Goal: Information Seeking & Learning: Obtain resource

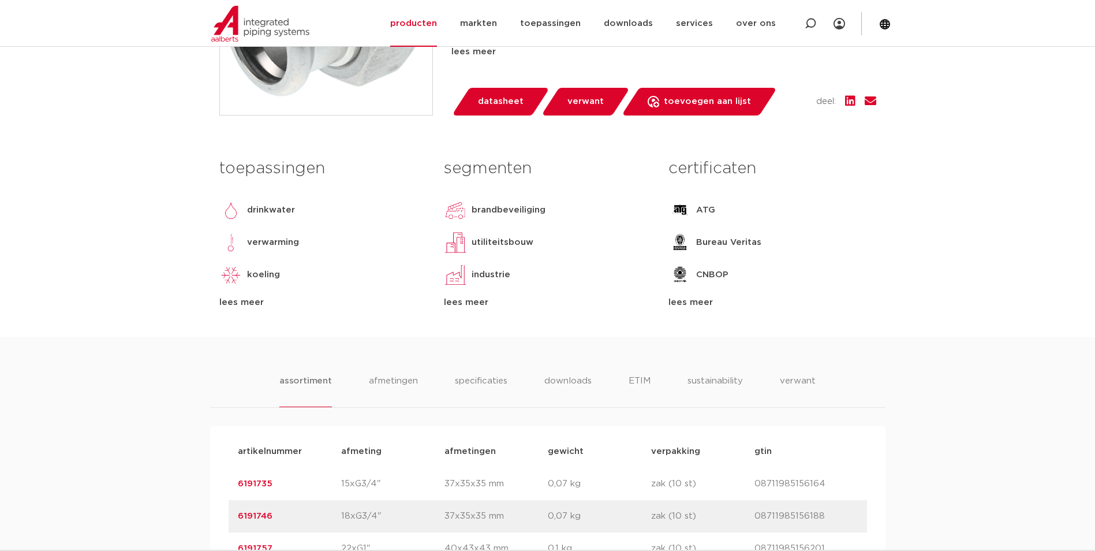
scroll to position [231, 0]
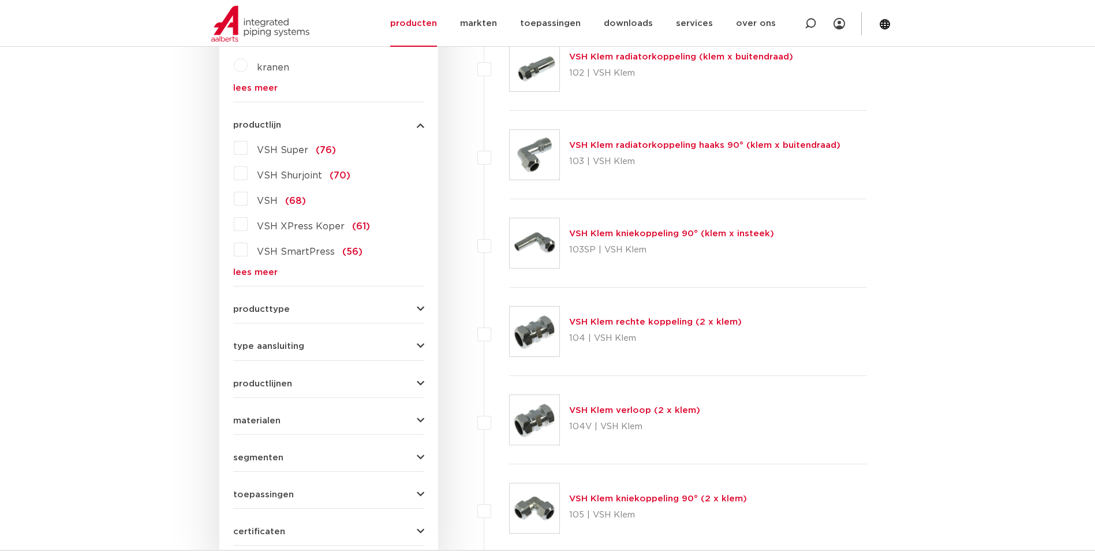
click at [249, 277] on link "lees meer" at bounding box center [328, 272] width 191 height 9
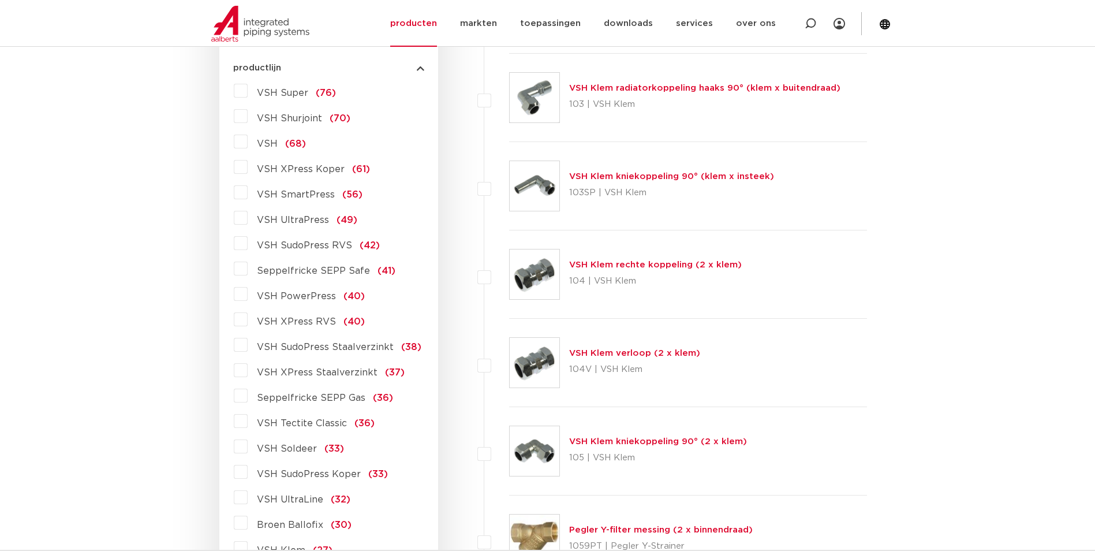
scroll to position [462, 0]
click at [316, 472] on span "VSH SudoPress Koper" at bounding box center [309, 473] width 104 height 9
click at [0, 0] on input "VSH SudoPress Koper (33)" at bounding box center [0, 0] width 0 height 0
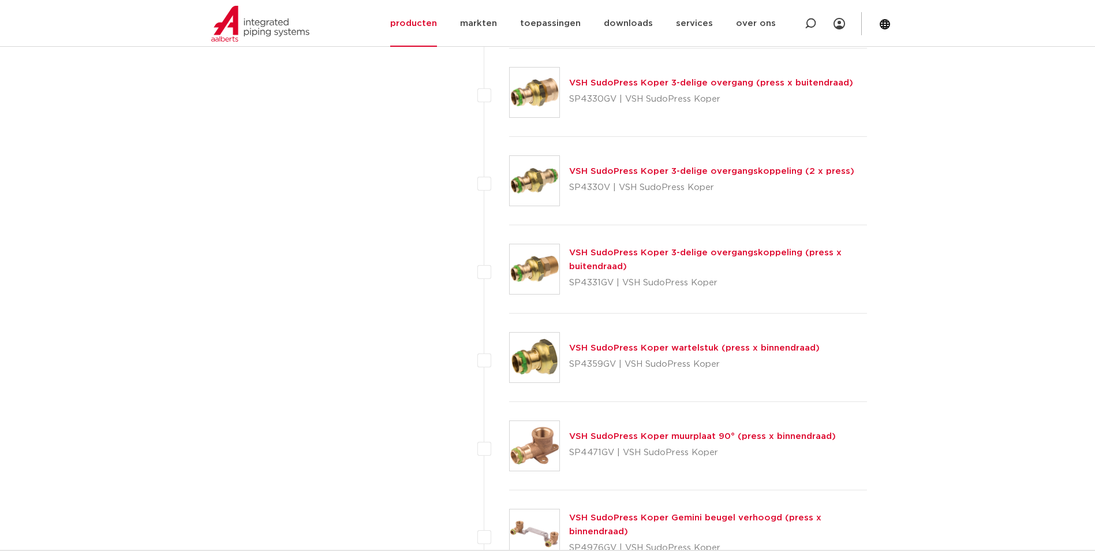
scroll to position [1039, 0]
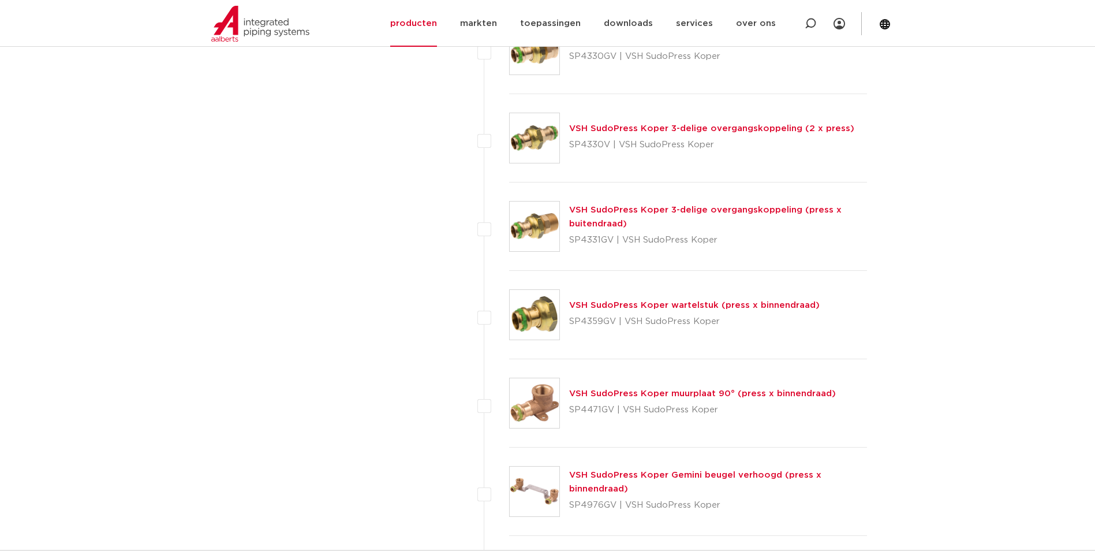
click at [606, 309] on link "VSH SudoPress Koper wartelstuk (press x binnendraad)" at bounding box center [694, 305] width 251 height 9
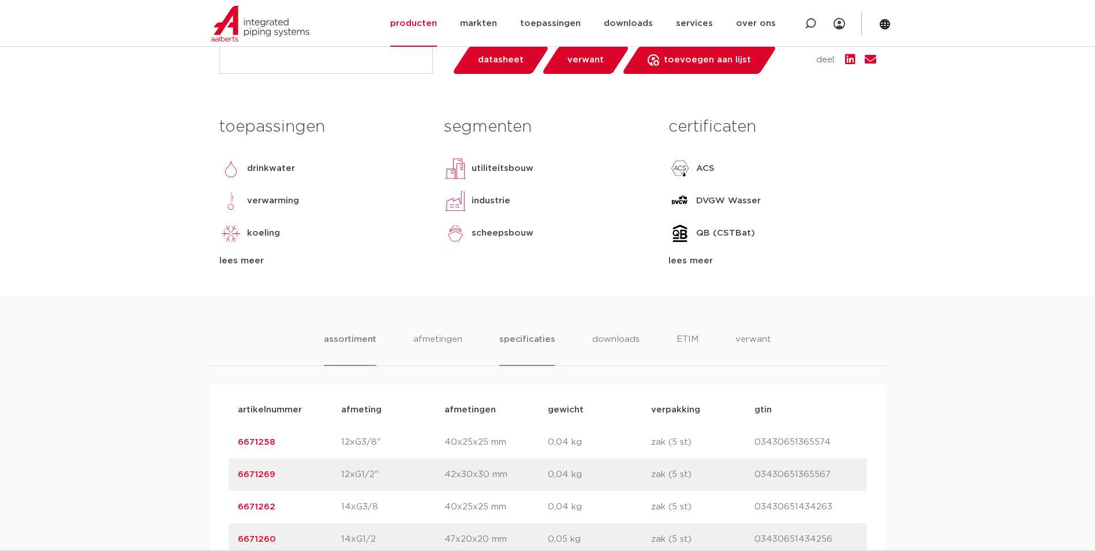
click at [527, 350] on li "specificaties" at bounding box center [526, 349] width 55 height 33
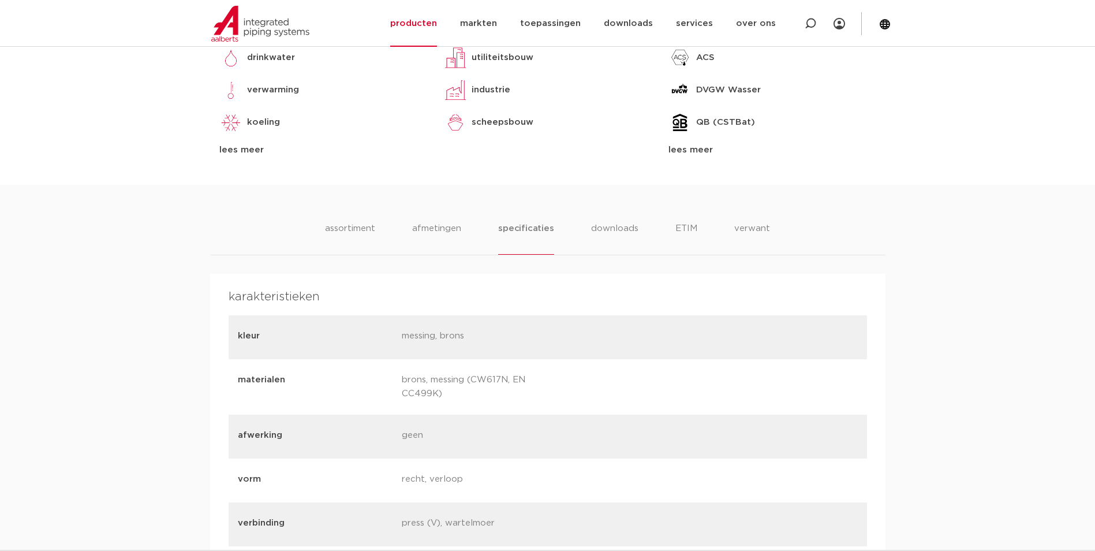
scroll to position [577, 0]
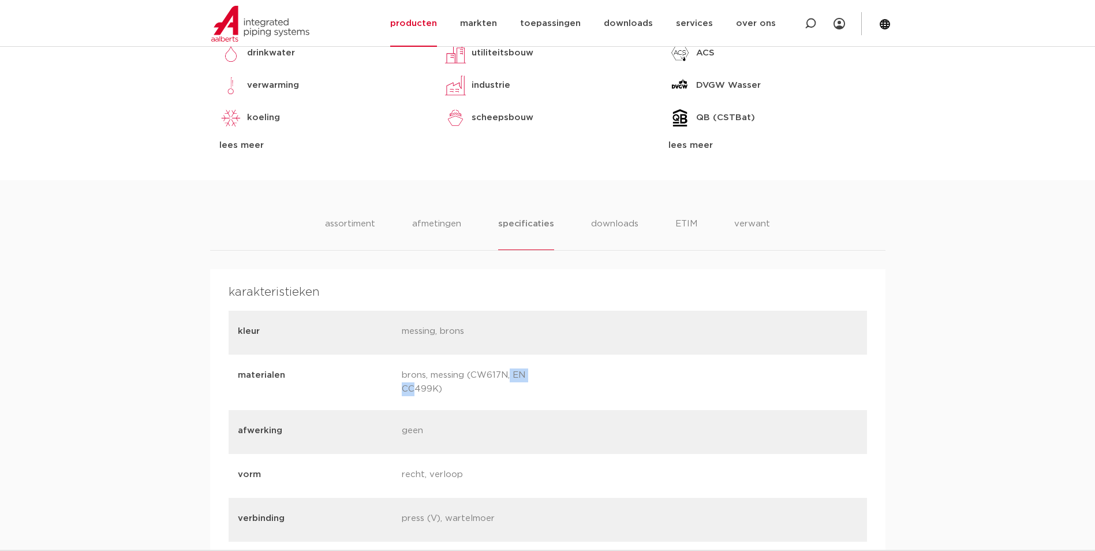
drag, startPoint x: 474, startPoint y: 374, endPoint x: 509, endPoint y: 378, distance: 35.4
click at [509, 378] on p "brons, messing (CW617N, EN CC499K)" at bounding box center [479, 382] width 155 height 28
copy p "CW617N"
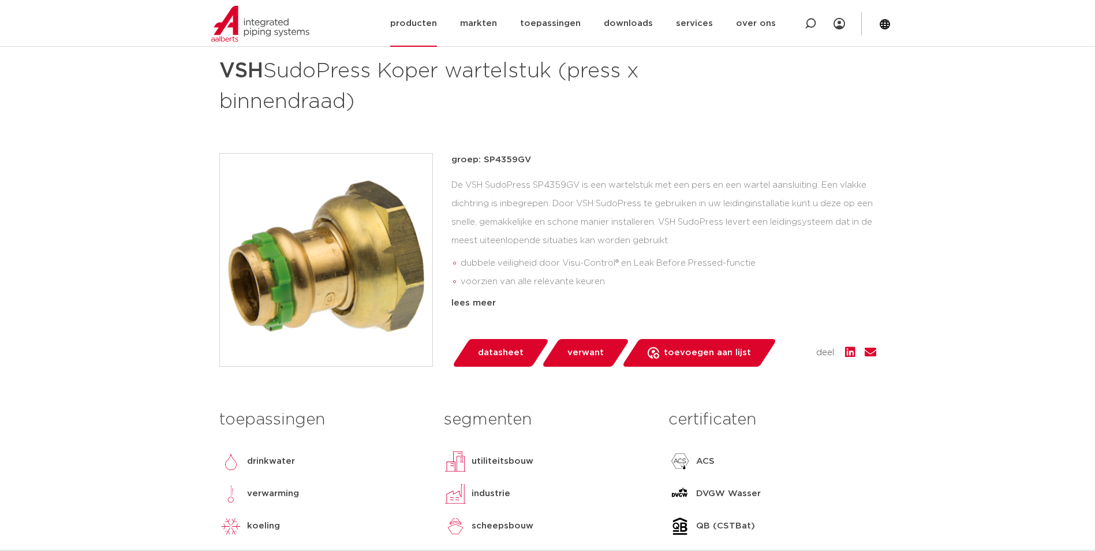
scroll to position [0, 0]
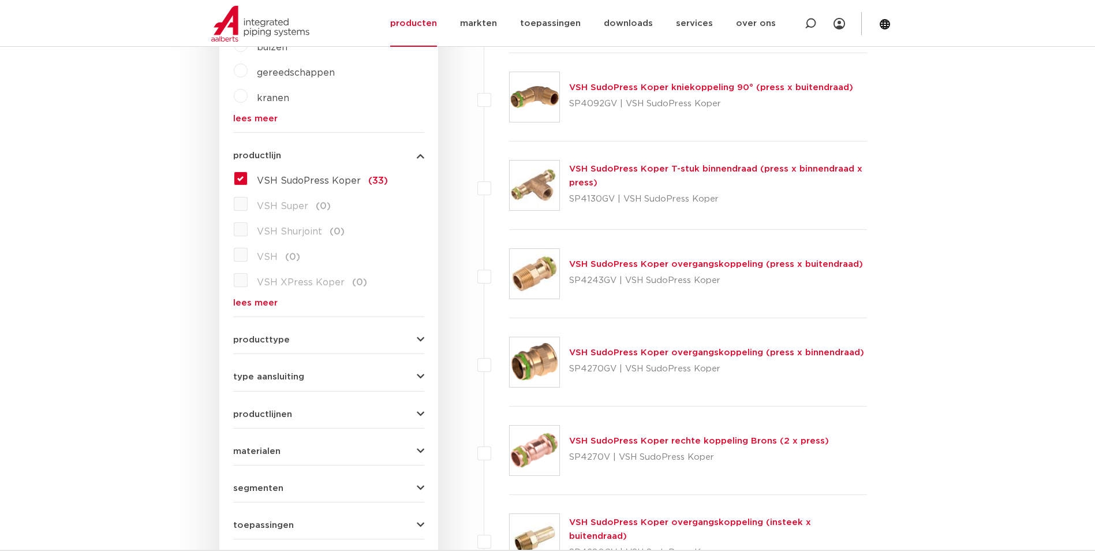
scroll to position [231, 0]
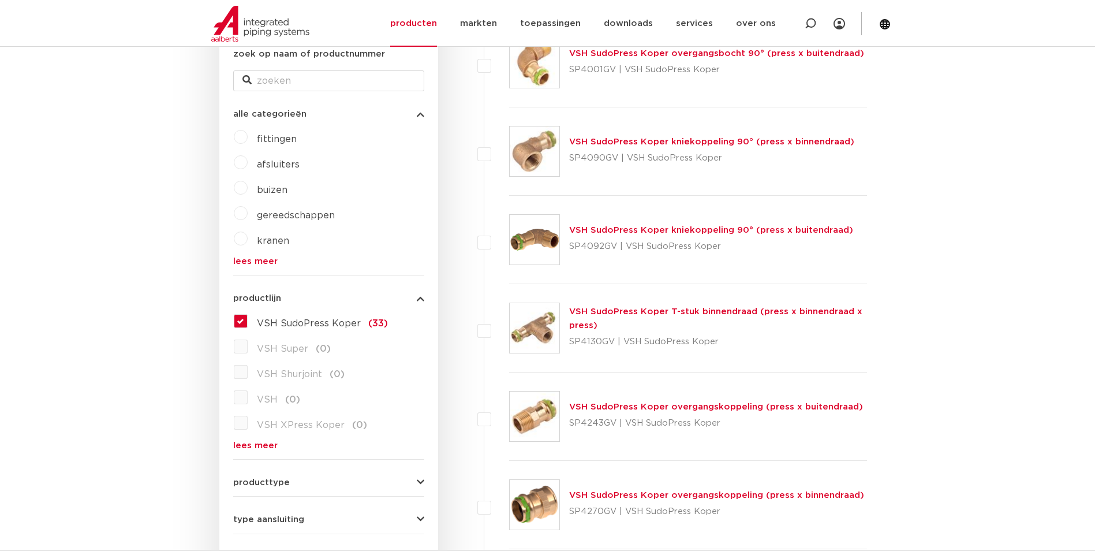
click at [276, 326] on span "VSH SudoPress Koper" at bounding box center [309, 323] width 104 height 9
click at [0, 0] on input "VSH SudoPress Koper (33)" at bounding box center [0, 0] width 0 height 0
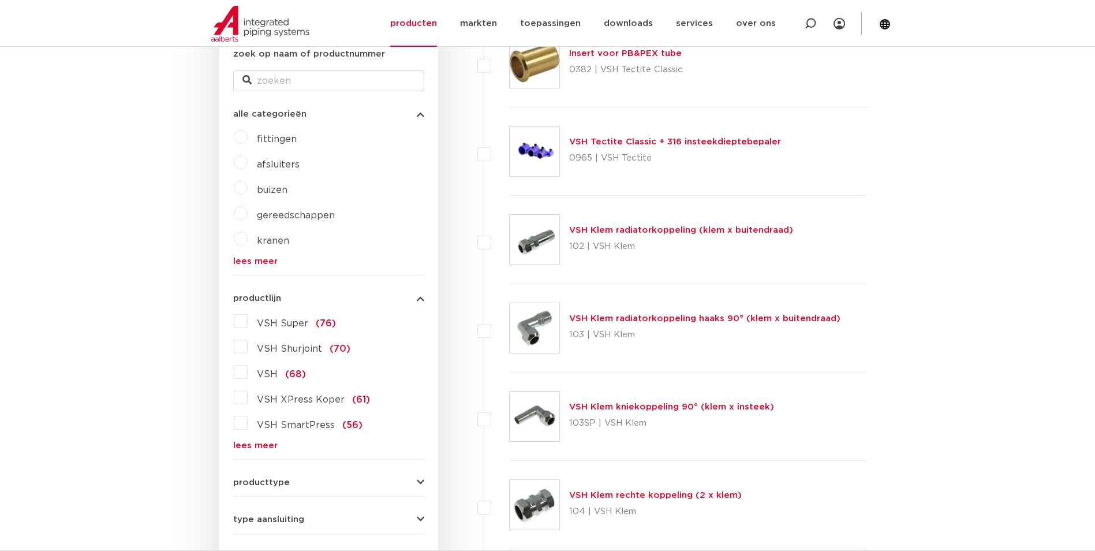
click at [294, 393] on label "VSH XPress Koper (61)" at bounding box center [309, 397] width 122 height 18
click at [0, 0] on input "VSH XPress Koper (61)" at bounding box center [0, 0] width 0 height 0
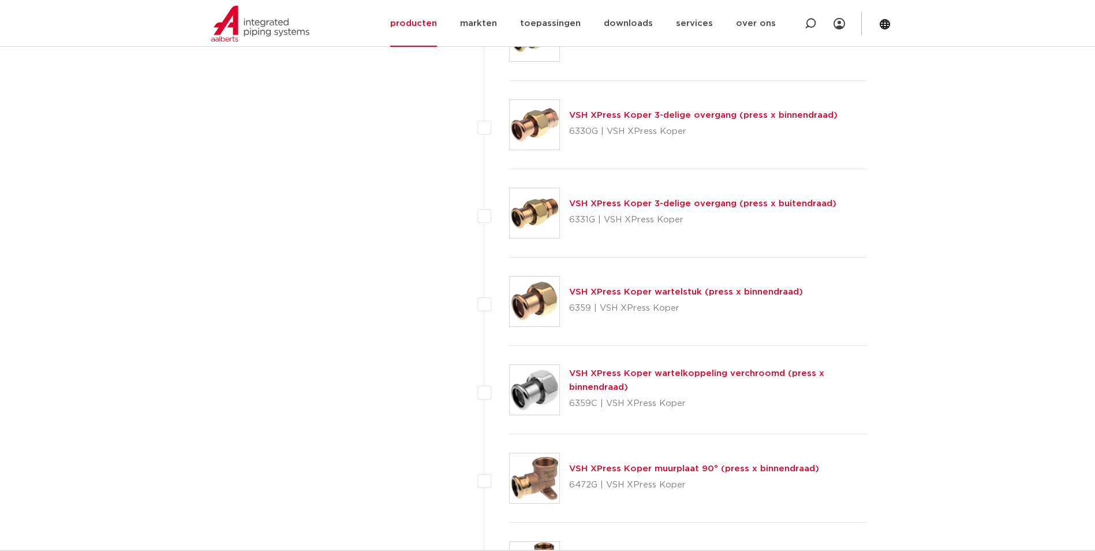
scroll to position [1501, 0]
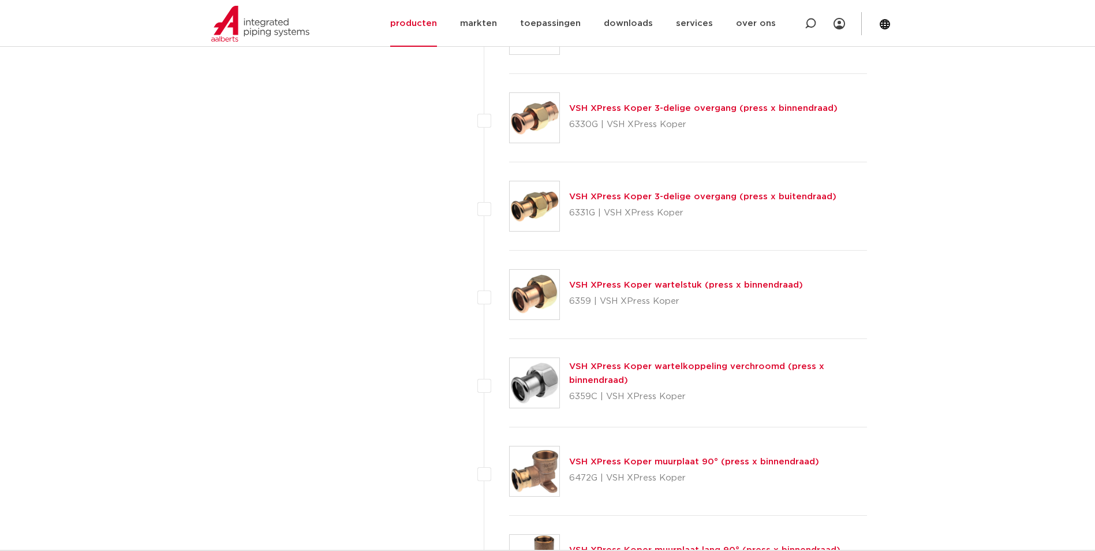
click at [615, 286] on link "VSH XPress Koper wartelstuk (press x binnendraad)" at bounding box center [686, 285] width 234 height 9
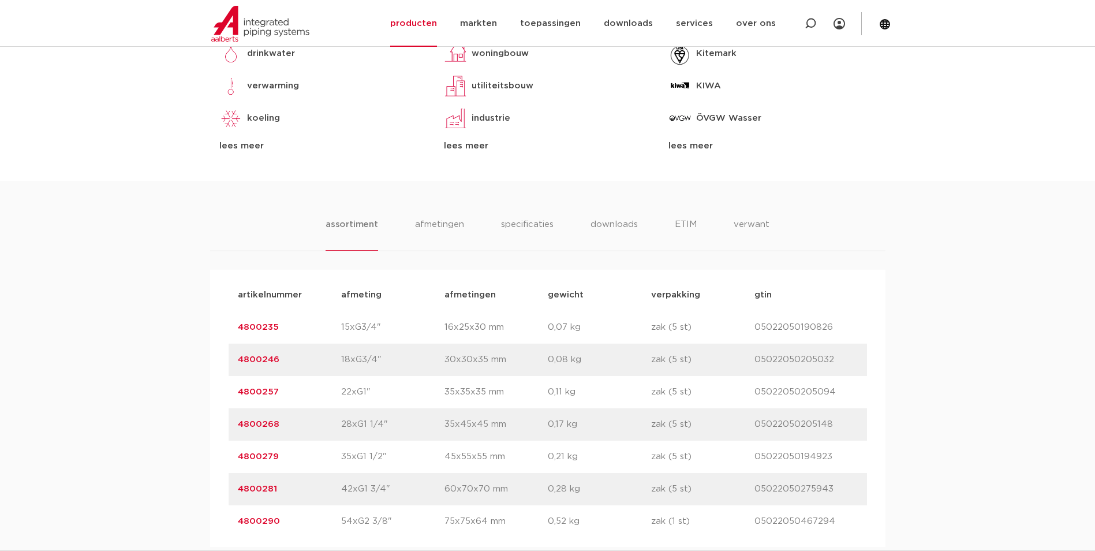
scroll to position [577, 0]
drag, startPoint x: 432, startPoint y: 218, endPoint x: 450, endPoint y: 218, distance: 17.9
click at [432, 218] on li "afmetingen" at bounding box center [440, 233] width 50 height 33
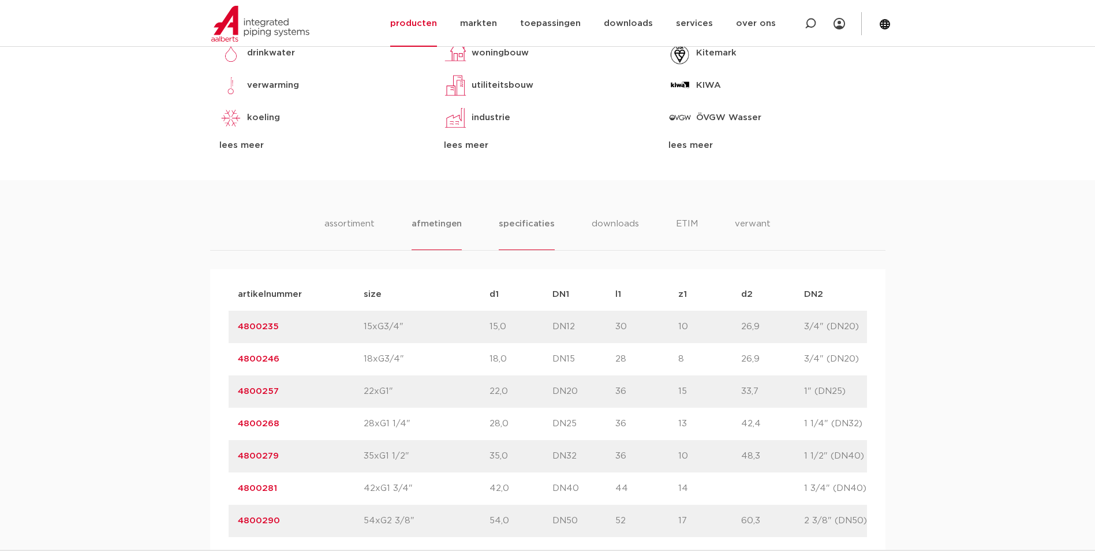
click at [530, 227] on li "specificaties" at bounding box center [526, 233] width 55 height 33
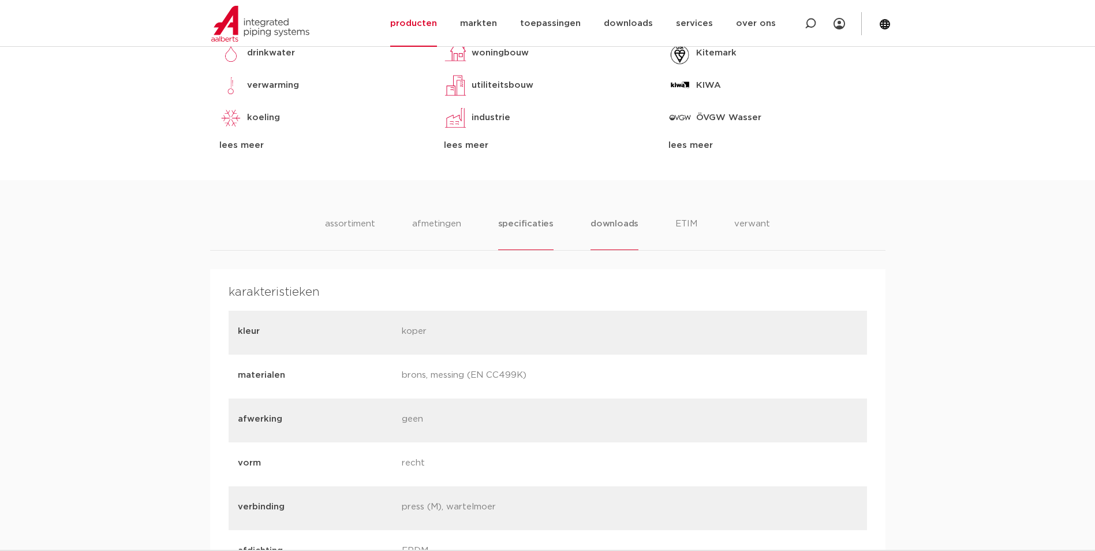
click at [619, 225] on li "downloads" at bounding box center [615, 233] width 48 height 33
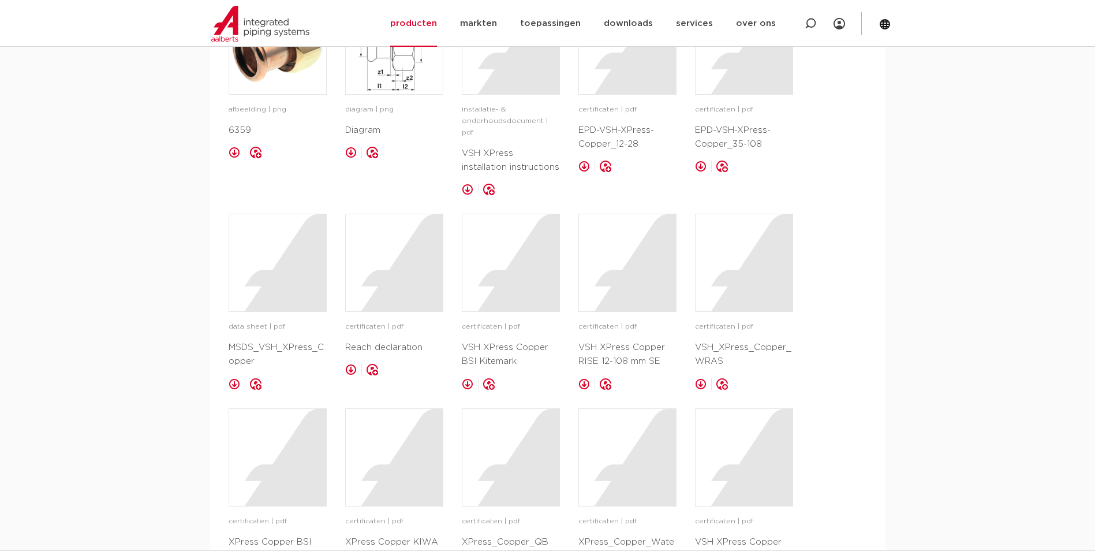
scroll to position [866, 0]
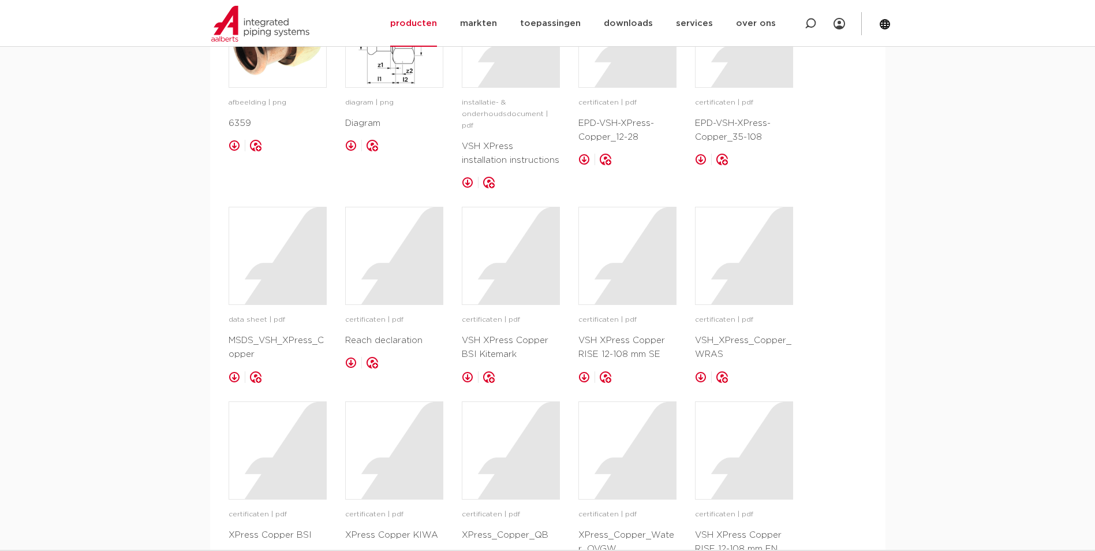
click at [497, 145] on p "VSH XPress installation instructions" at bounding box center [511, 154] width 98 height 28
click at [521, 75] on div at bounding box center [510, 38] width 97 height 97
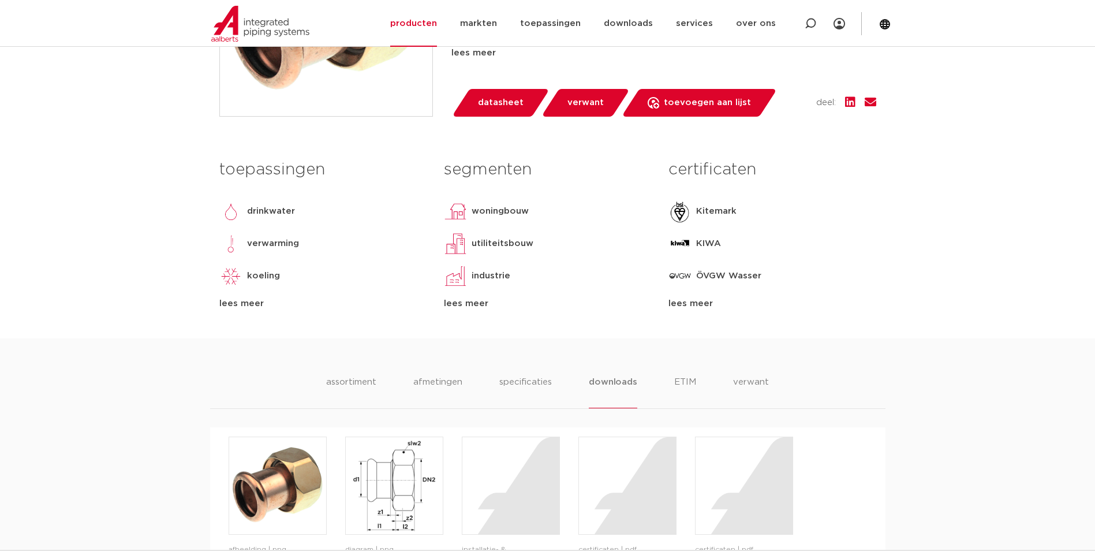
scroll to position [520, 0]
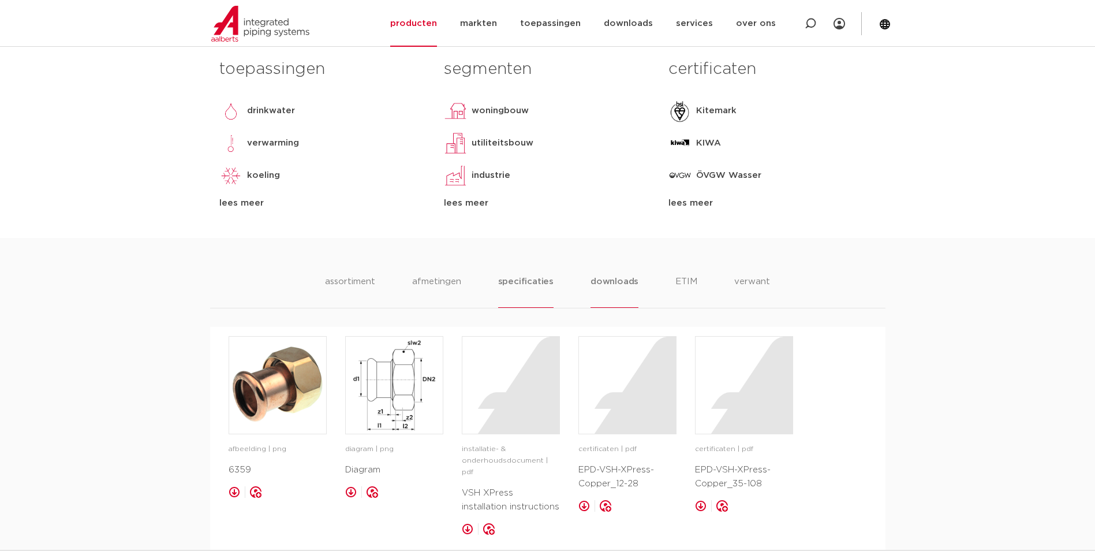
click at [540, 278] on li "specificaties" at bounding box center [525, 291] width 55 height 33
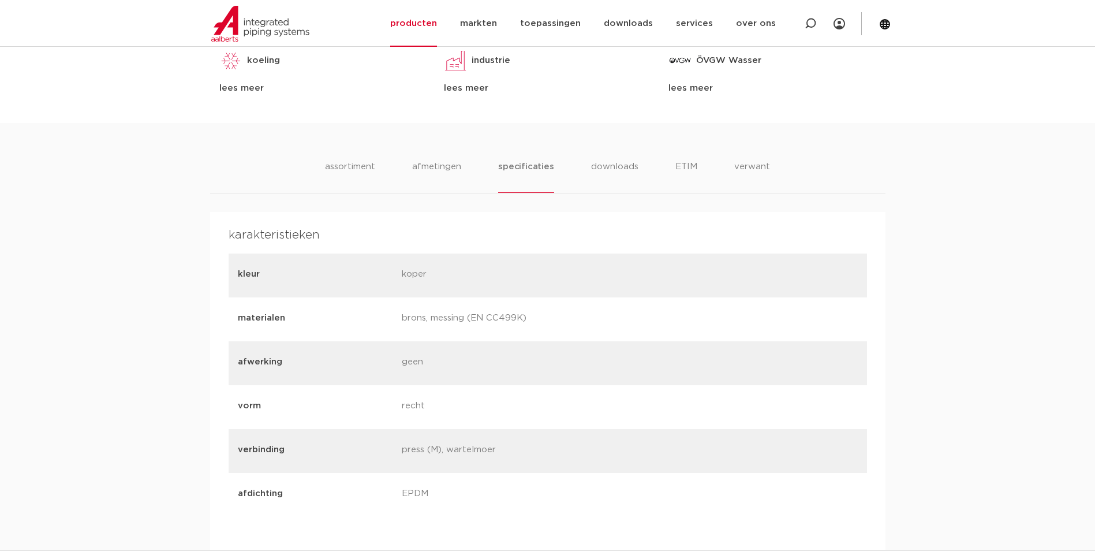
scroll to position [635, 0]
click at [444, 165] on li "afmetingen" at bounding box center [437, 175] width 50 height 33
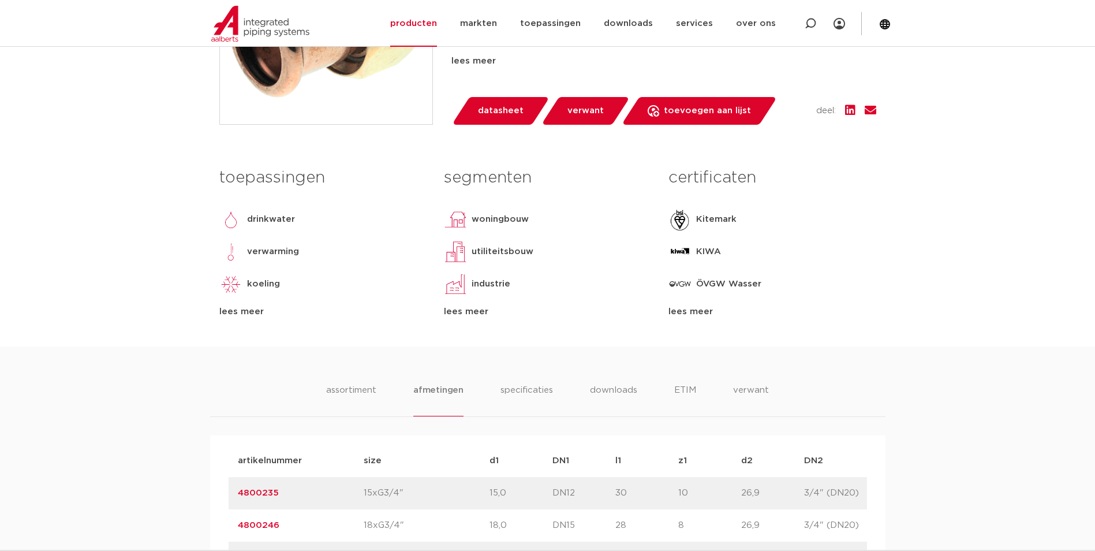
scroll to position [231, 0]
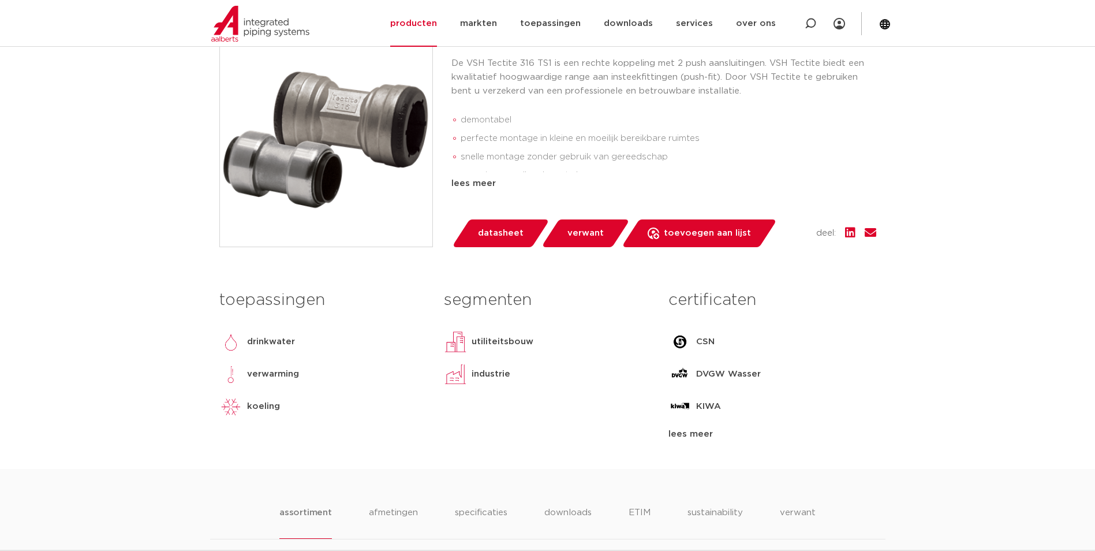
scroll to position [58, 0]
